Goal: Task Accomplishment & Management: Use online tool/utility

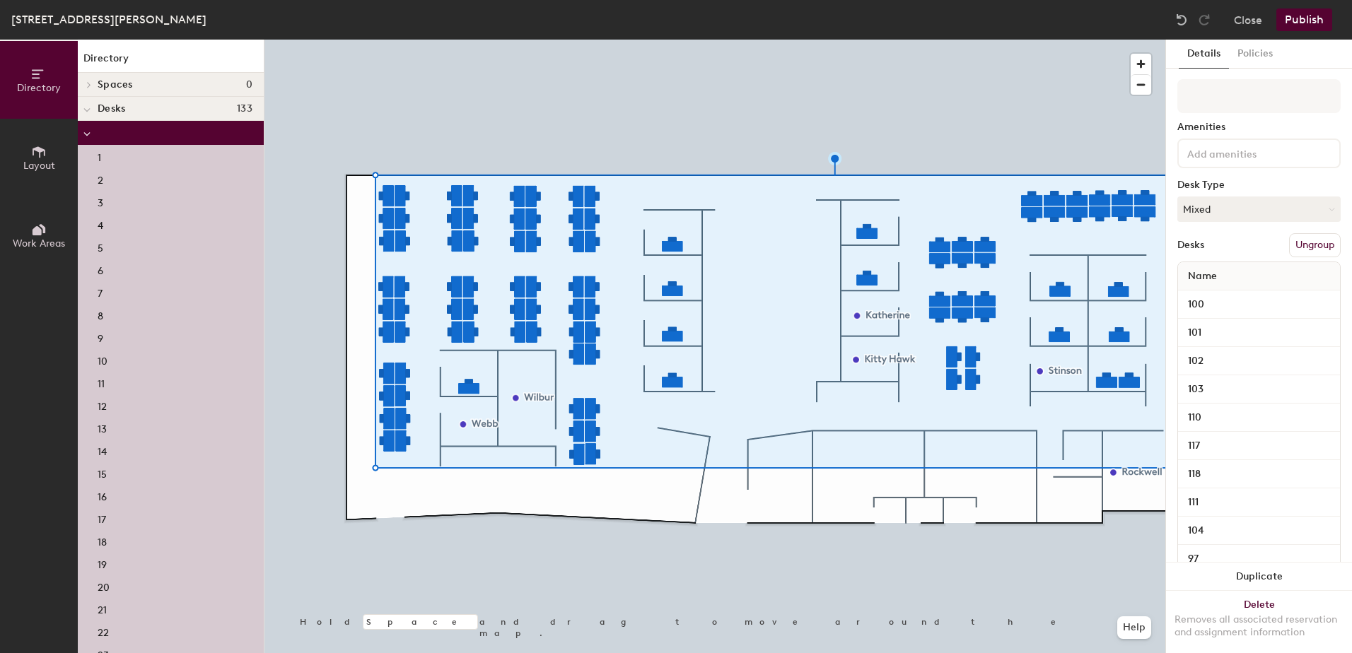
click at [111, 204] on div "3" at bounding box center [171, 201] width 186 height 23
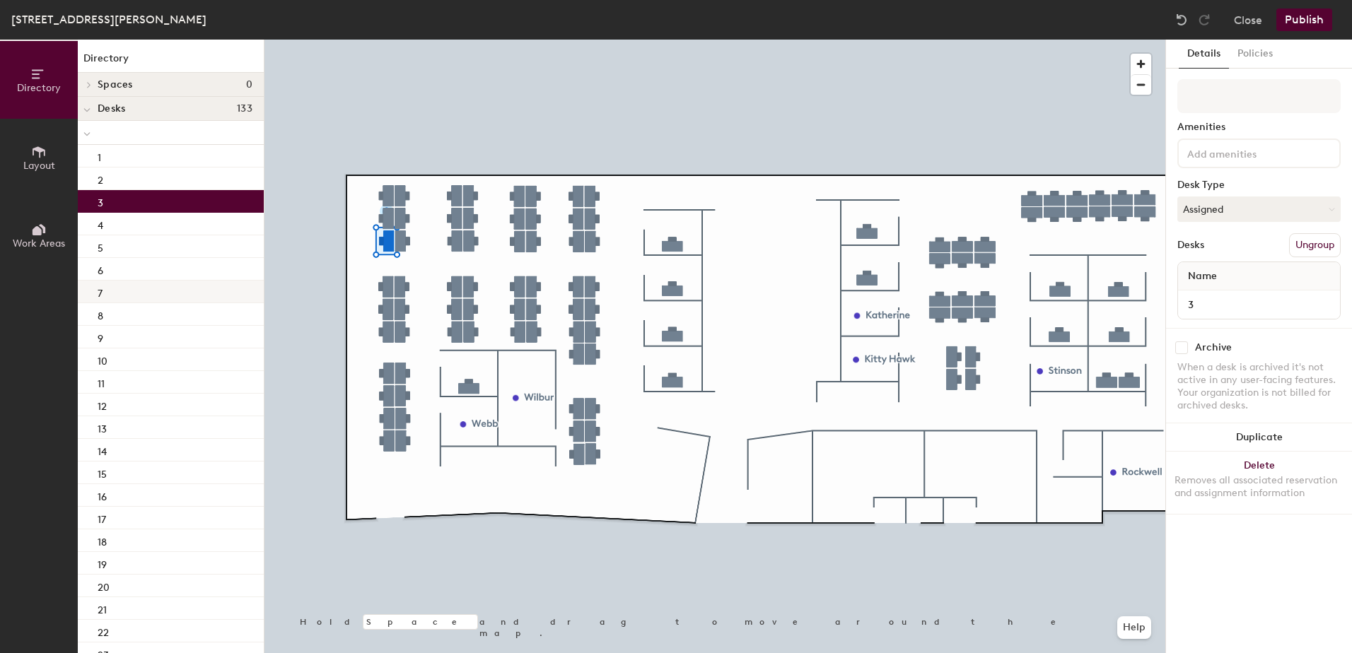
click at [105, 291] on div "7" at bounding box center [171, 292] width 186 height 23
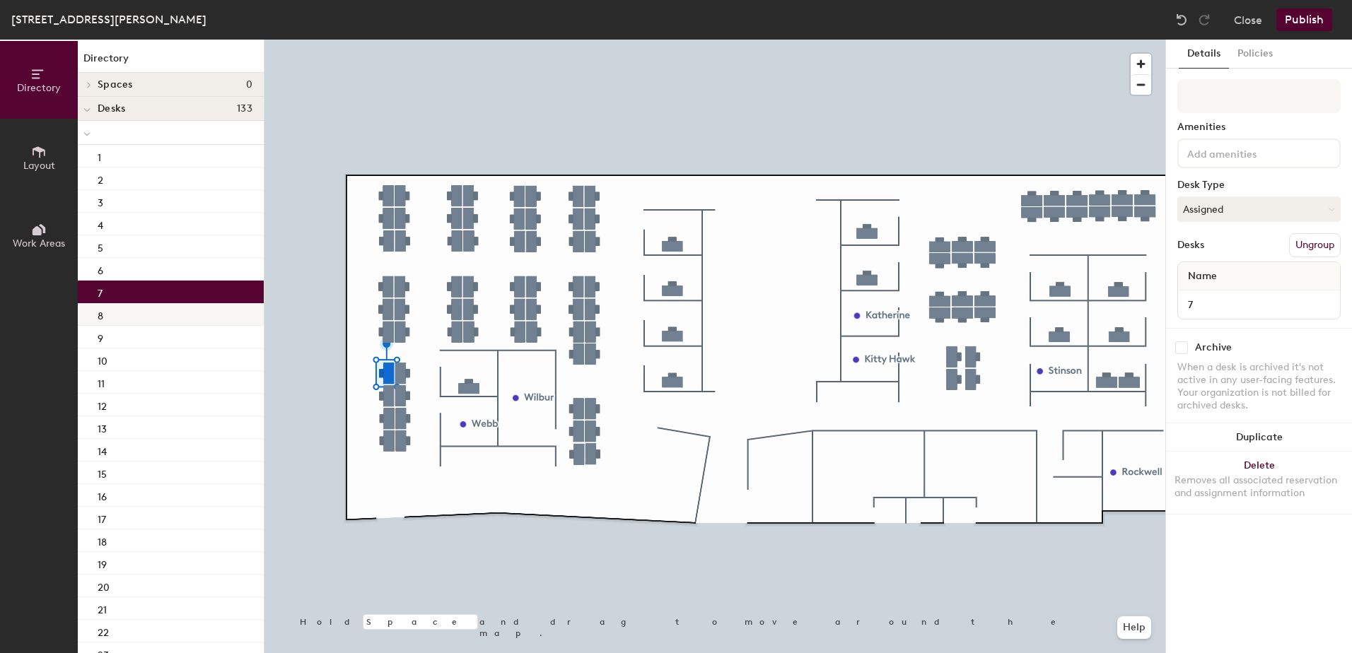
click at [108, 323] on div "8" at bounding box center [171, 314] width 186 height 23
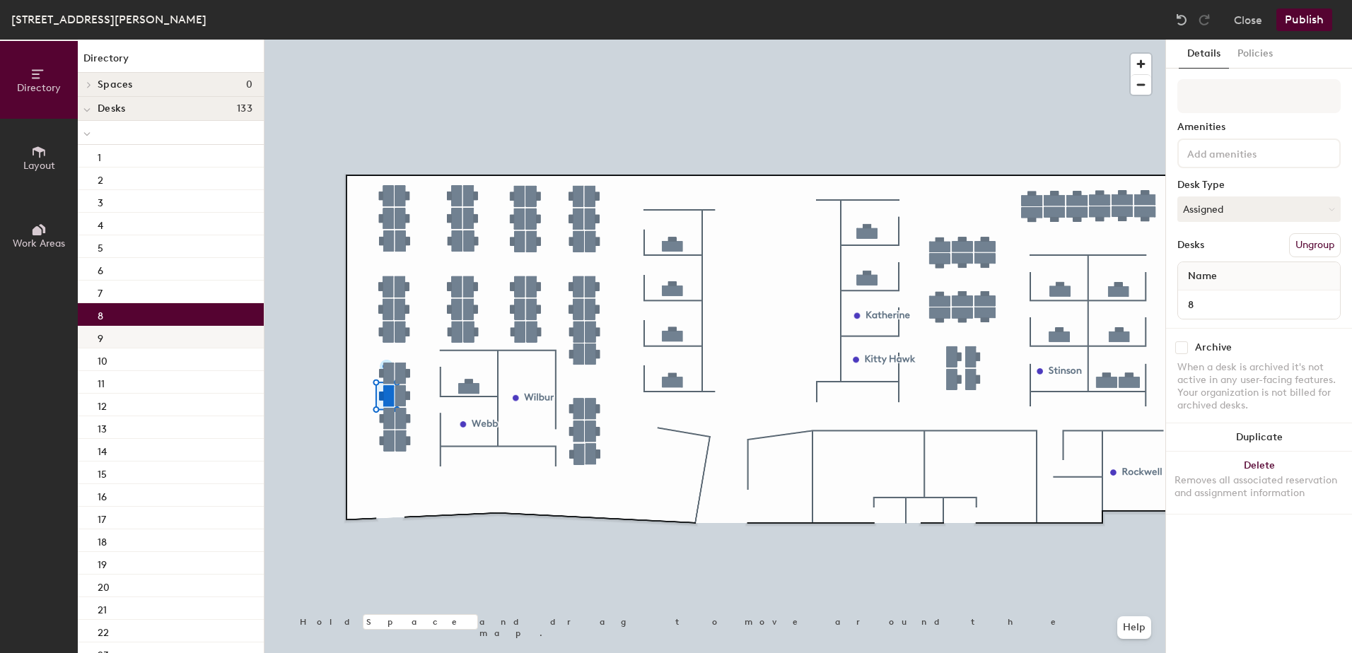
click at [105, 342] on div "9" at bounding box center [171, 337] width 186 height 23
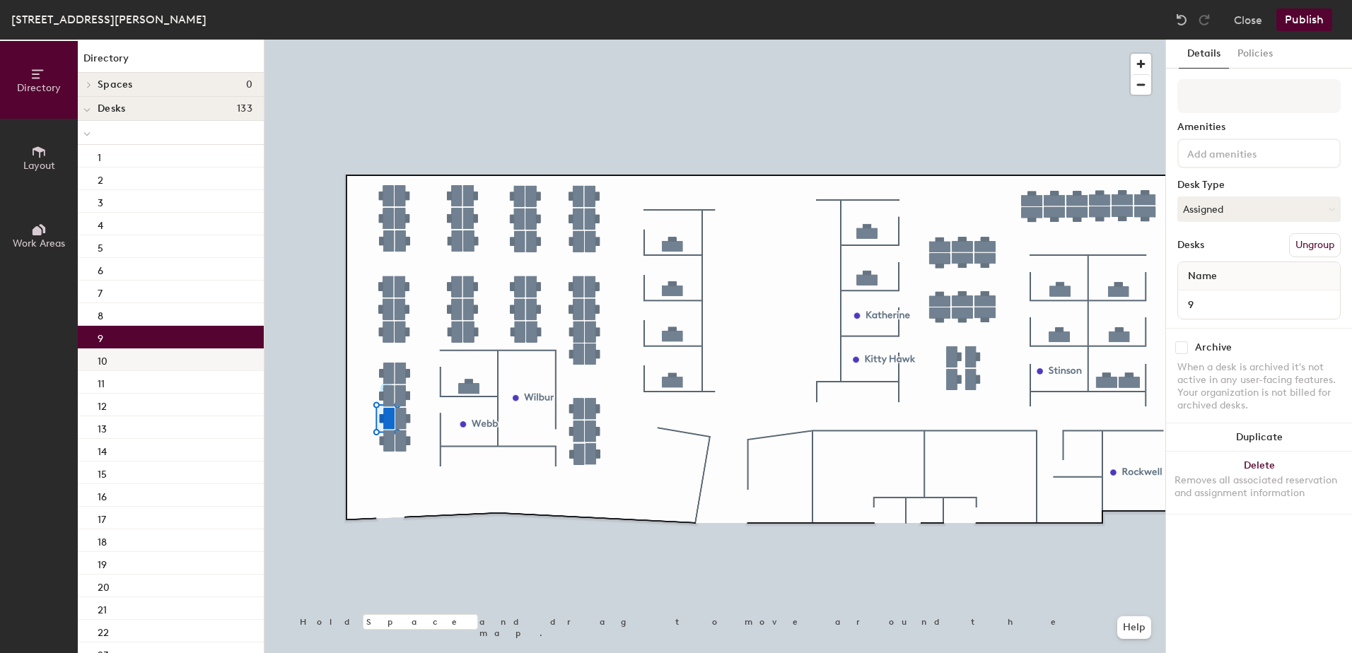
click at [107, 364] on p "10" at bounding box center [103, 359] width 10 height 16
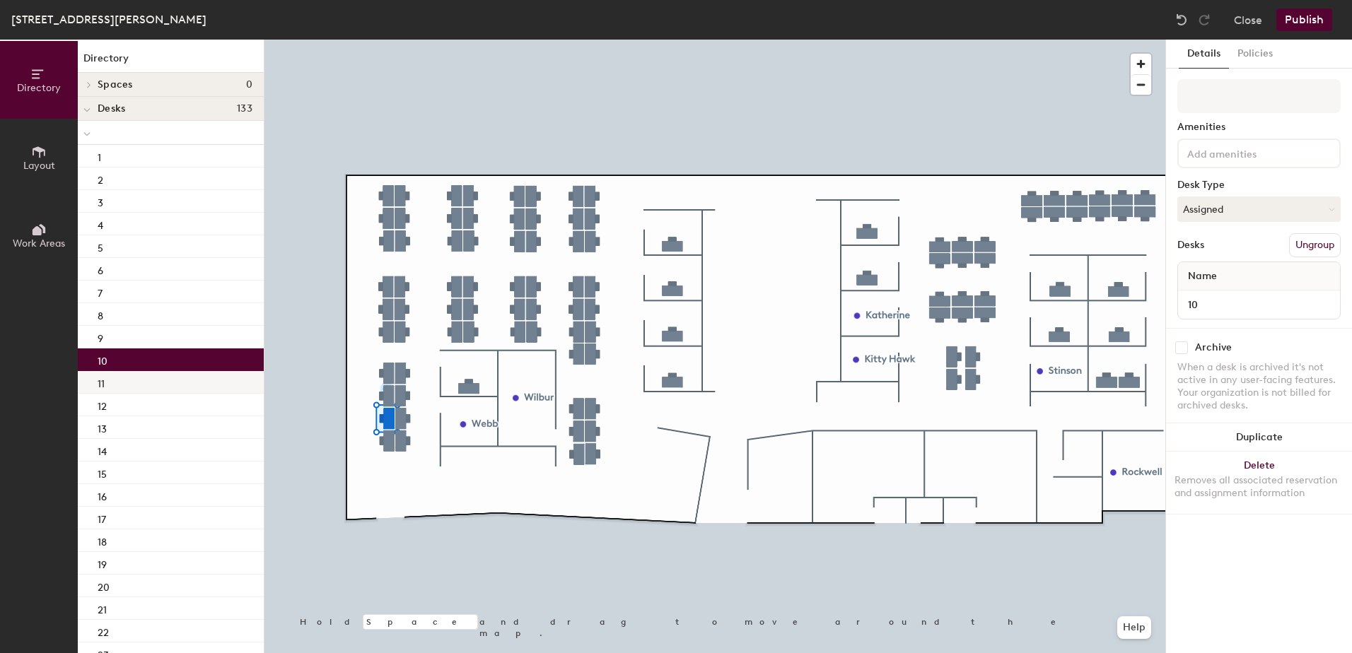
click at [107, 392] on div "11" at bounding box center [171, 382] width 186 height 23
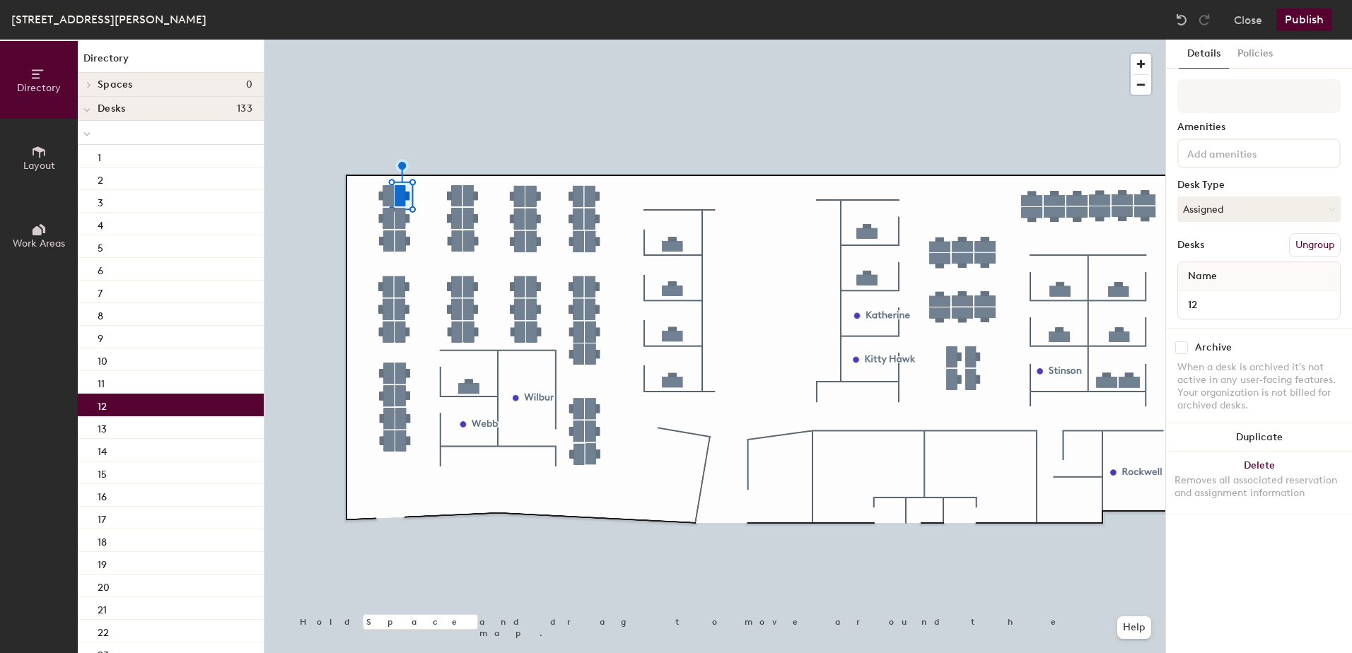
click at [105, 407] on p "12" at bounding box center [102, 405] width 9 height 16
click at [97, 535] on div "18" at bounding box center [171, 541] width 186 height 23
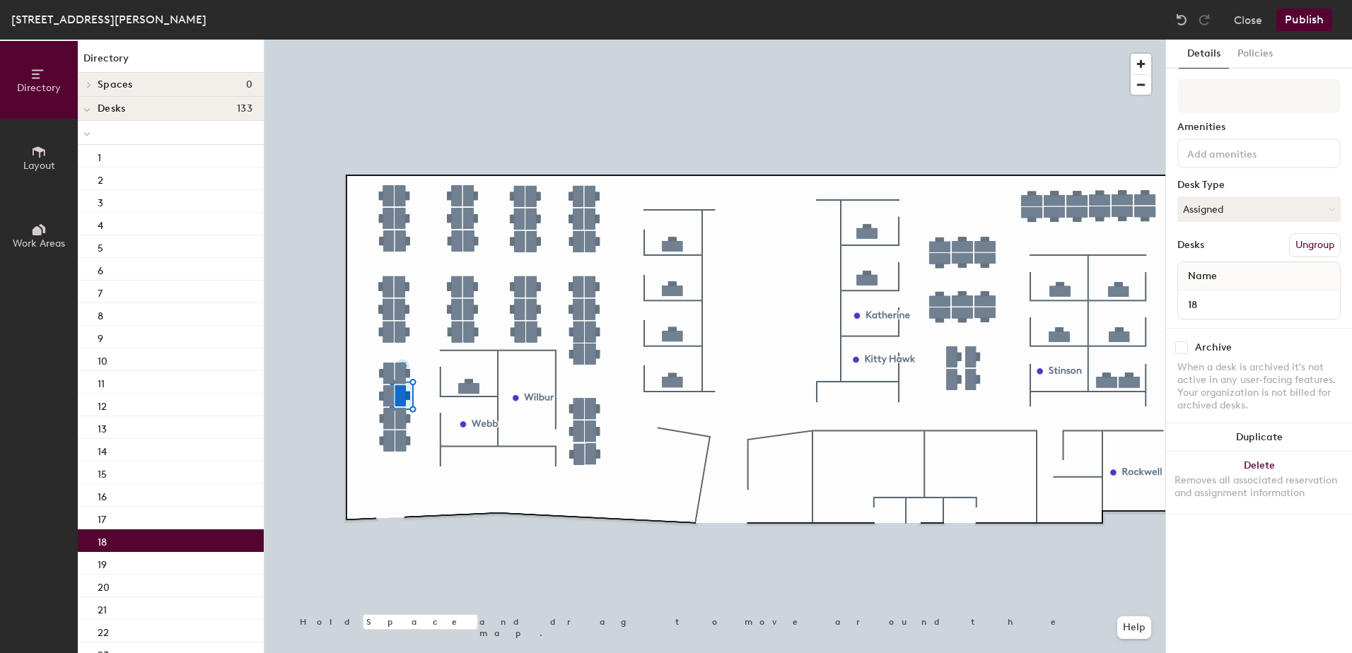
click at [33, 92] on span "Directory" at bounding box center [39, 88] width 44 height 12
click at [37, 154] on icon at bounding box center [39, 152] width 16 height 16
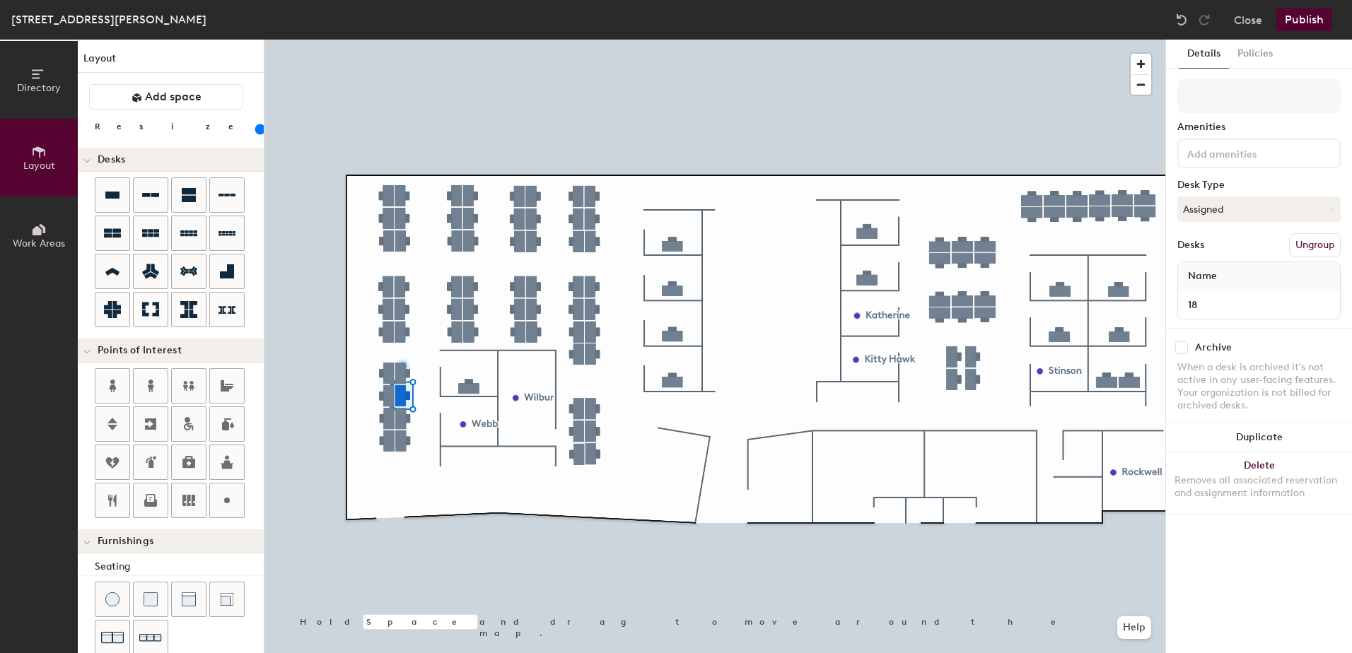
click at [37, 237] on icon at bounding box center [39, 230] width 16 height 16
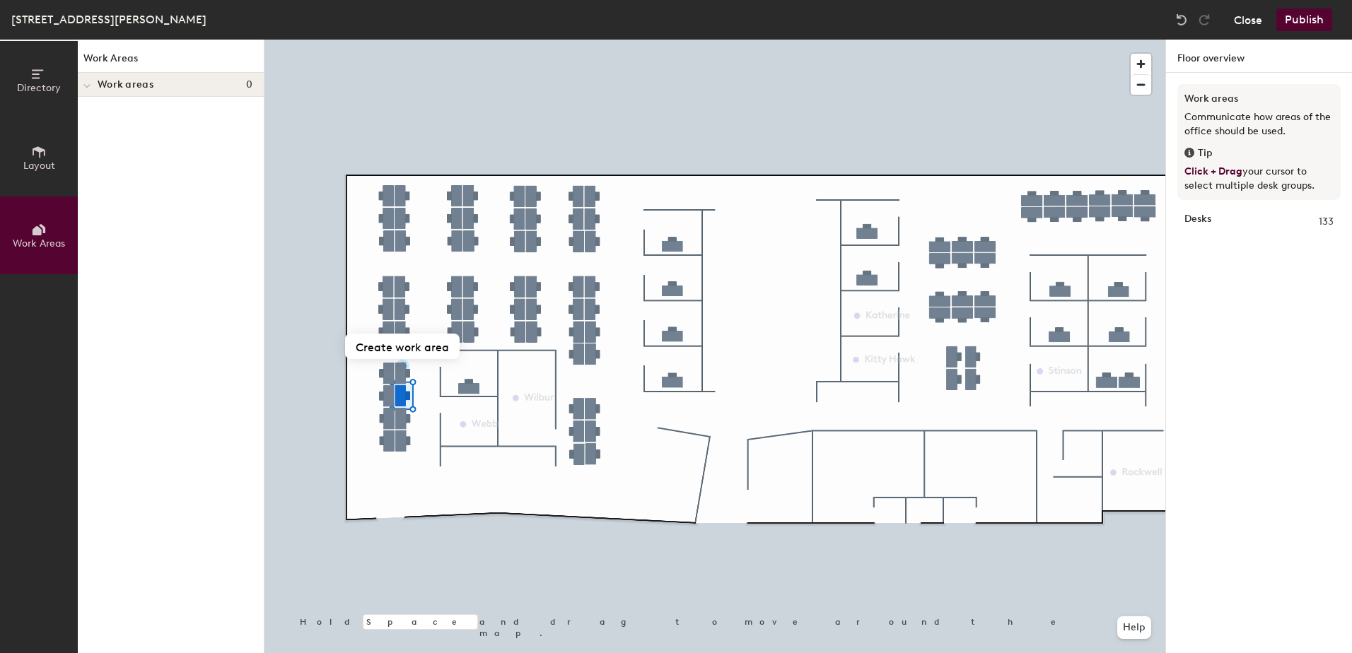
click at [1254, 21] on button "Close" at bounding box center [1248, 19] width 28 height 23
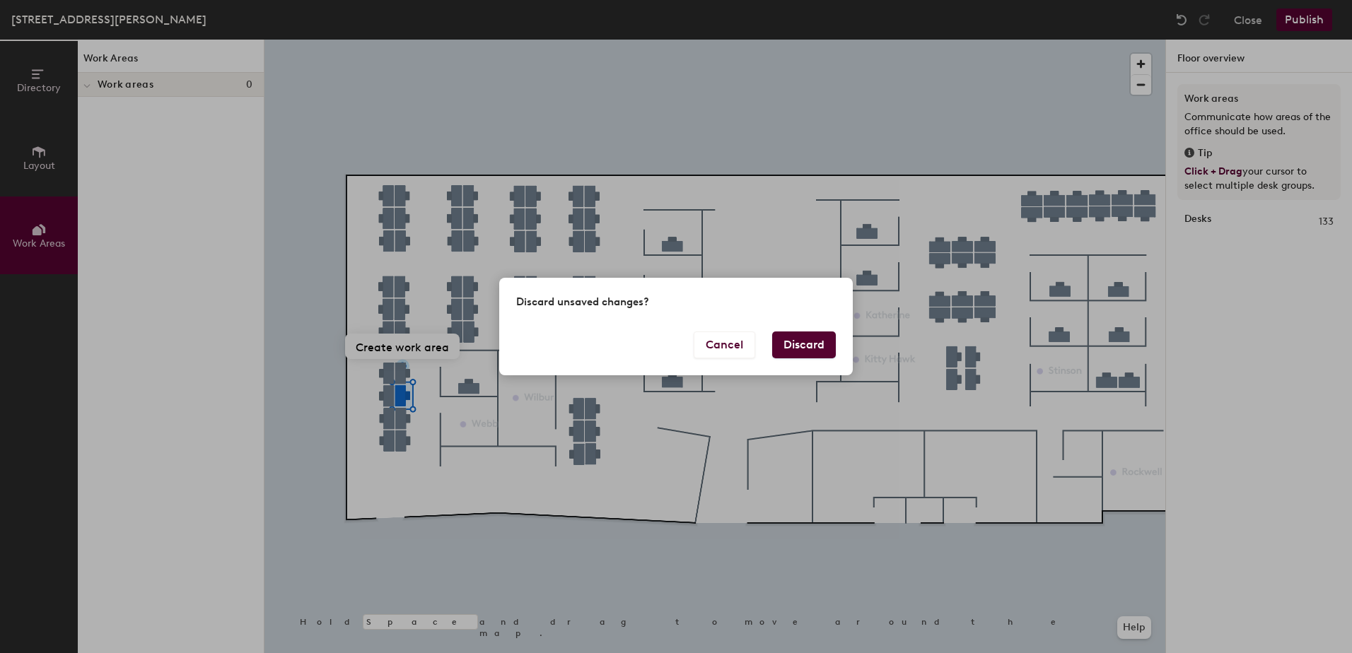
click at [798, 343] on button "Discard" at bounding box center [804, 345] width 64 height 27
